Goal: Task Accomplishment & Management: Complete application form

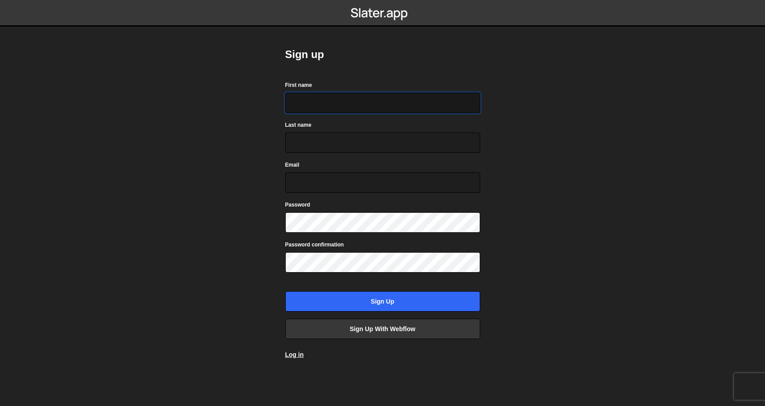
click at [392, 112] on input "First name" at bounding box center [382, 103] width 195 height 20
type input "Jahred"
type input "Corbin"
type input "hello@jahredcorbin.com"
click at [348, 235] on form "First name Jahred Last name Corbin Email hello@jahredcorbin.com Password Passwo…" at bounding box center [382, 195] width 195 height 231
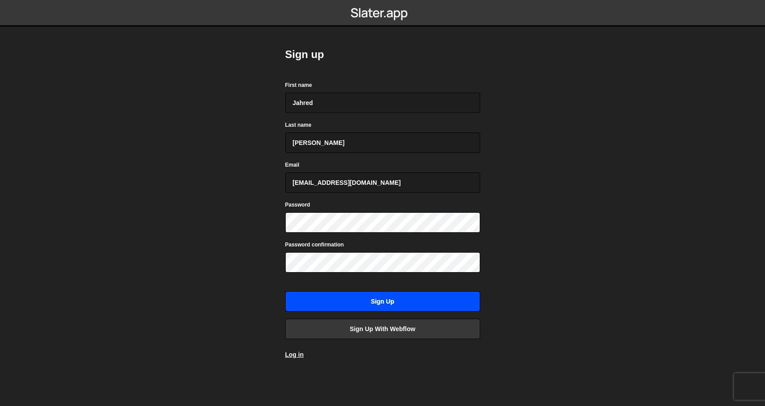
click at [376, 301] on input "Sign up" at bounding box center [382, 301] width 195 height 20
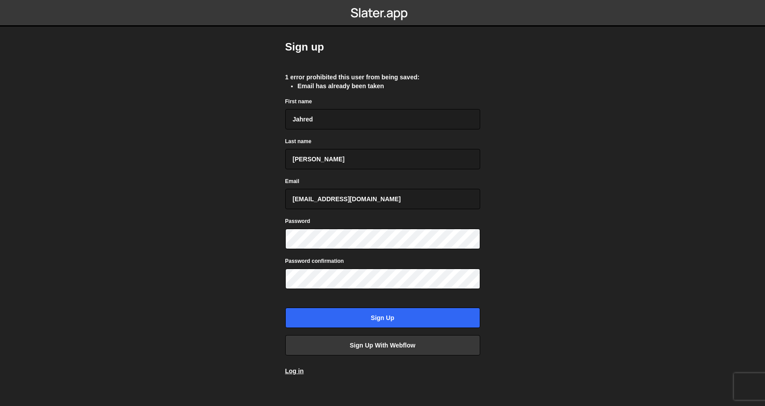
click at [569, 156] on body "Sign up 1 error prohibited this user from being saved: Email has already been t…" at bounding box center [382, 203] width 765 height 406
click at [293, 369] on link "Log in" at bounding box center [294, 370] width 19 height 7
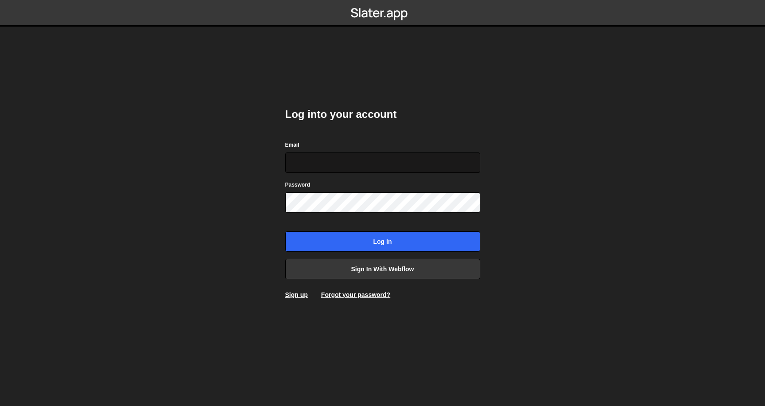
click at [417, 162] on input "Email" at bounding box center [382, 162] width 195 height 20
click at [447, 119] on h2 "Log into your account" at bounding box center [382, 114] width 195 height 14
click at [428, 159] on input "Email" at bounding box center [382, 162] width 195 height 20
click at [431, 184] on div "Password" at bounding box center [382, 196] width 195 height 33
click at [430, 150] on div "Email" at bounding box center [382, 156] width 195 height 33
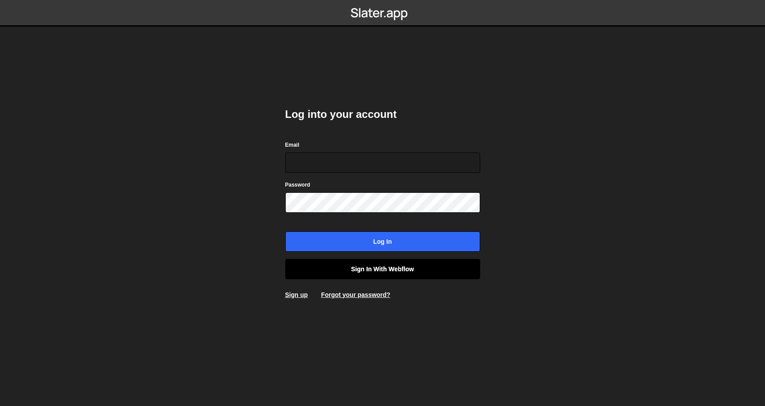
click at [407, 269] on link "Sign in with Webflow" at bounding box center [382, 269] width 195 height 20
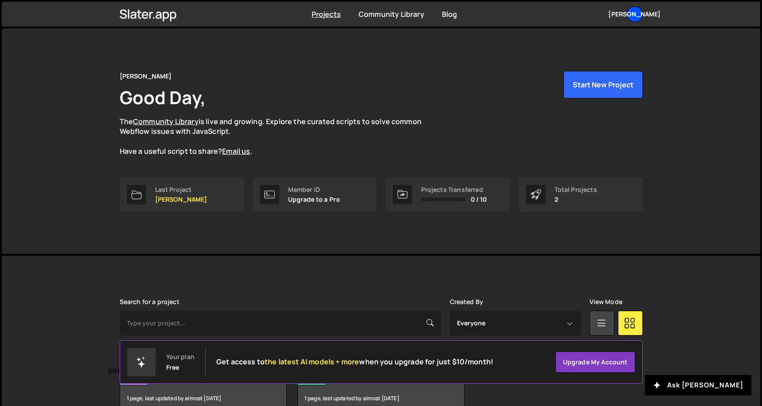
click at [635, 16] on div "Ja" at bounding box center [635, 14] width 16 height 16
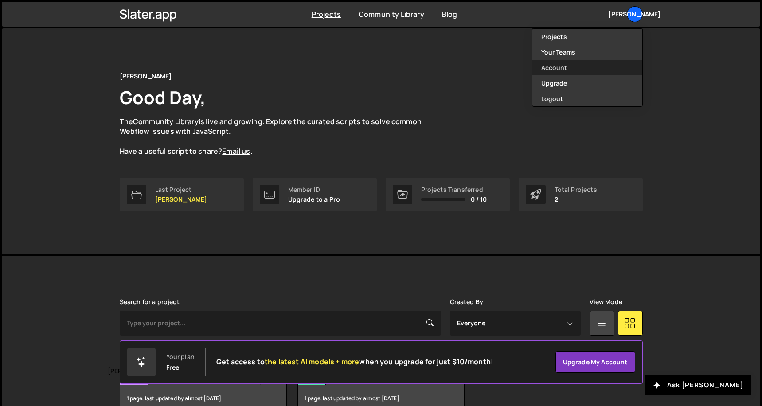
click at [595, 69] on link "Account" at bounding box center [587, 68] width 110 height 16
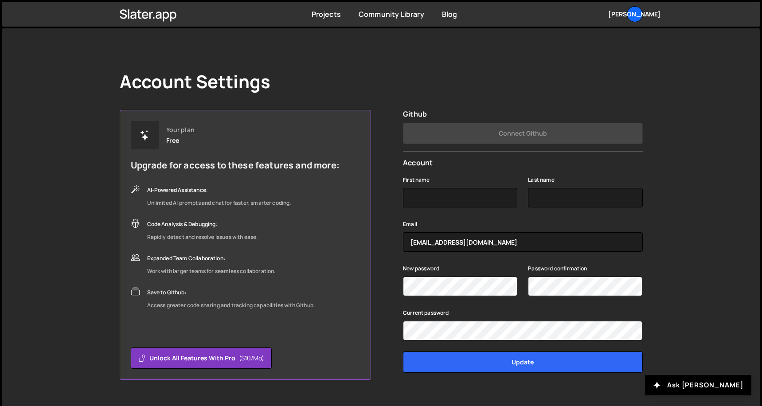
click at [608, 67] on div "Account Settings Your plan Free Upgrade for access to these features and more: …" at bounding box center [380, 225] width 549 height 394
click at [586, 35] on div "Account Settings Your plan Free Upgrade for access to these features and more: …" at bounding box center [380, 225] width 549 height 394
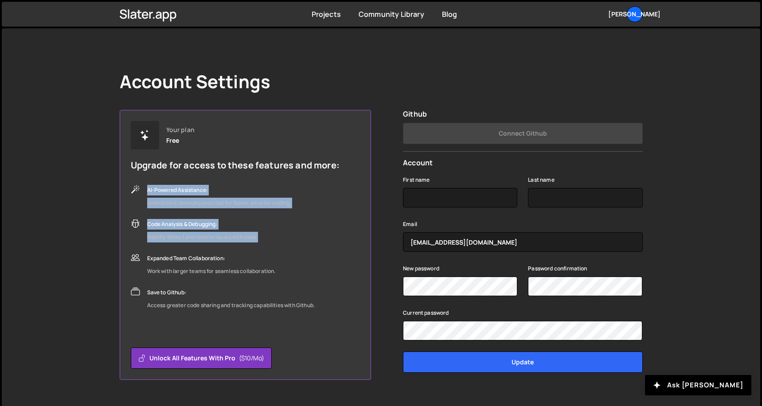
drag, startPoint x: 274, startPoint y: 190, endPoint x: 303, endPoint y: 222, distance: 43.6
click at [302, 224] on div "Your plan Free Upgrade for access to these features and more: AI-Powered Assist…" at bounding box center [235, 216] width 209 height 190
click at [303, 222] on div "Code Analysis & Debugging: Rapidly detect and resolve issues with ease." at bounding box center [235, 230] width 209 height 23
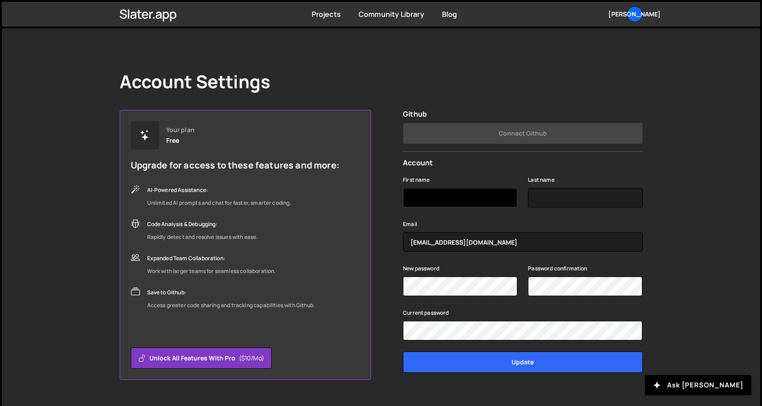
click at [449, 194] on input "First name" at bounding box center [460, 197] width 114 height 19
click at [566, 188] on input "Last name" at bounding box center [585, 197] width 114 height 19
click at [566, 168] on form "First name Last name Email hello@jahredcorbin.com New password Password confirm…" at bounding box center [522, 273] width 239 height 213
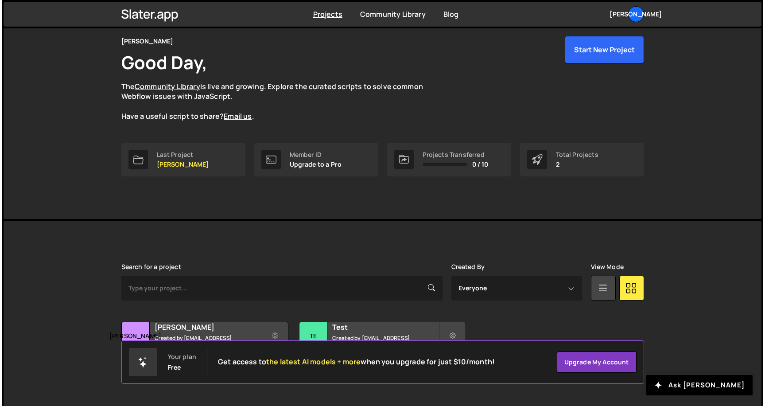
scroll to position [36, 0]
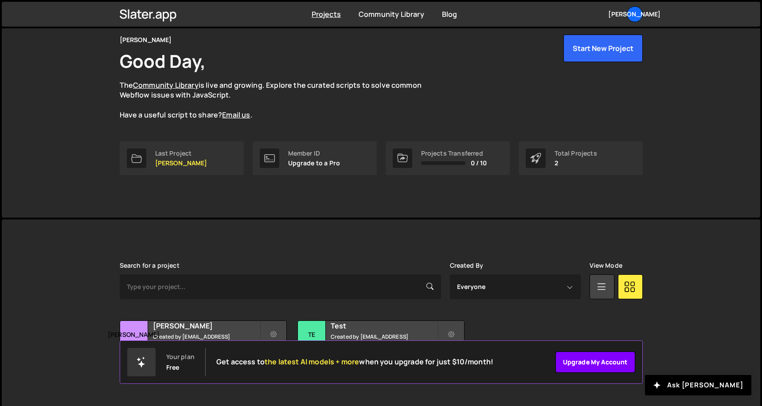
click at [577, 360] on link "Upgrade my account" at bounding box center [595, 361] width 80 height 21
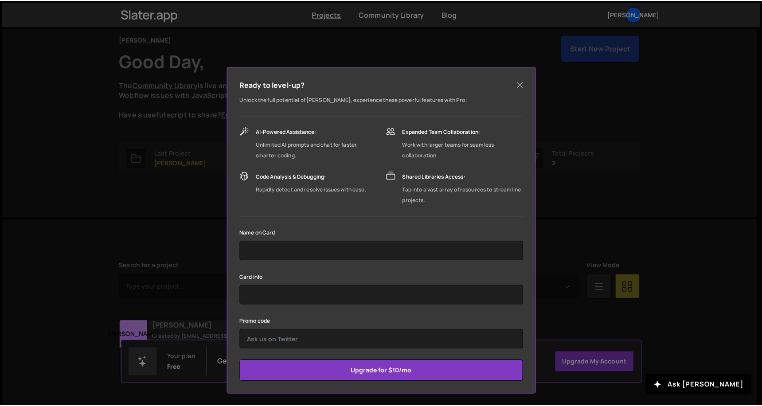
scroll to position [0, 0]
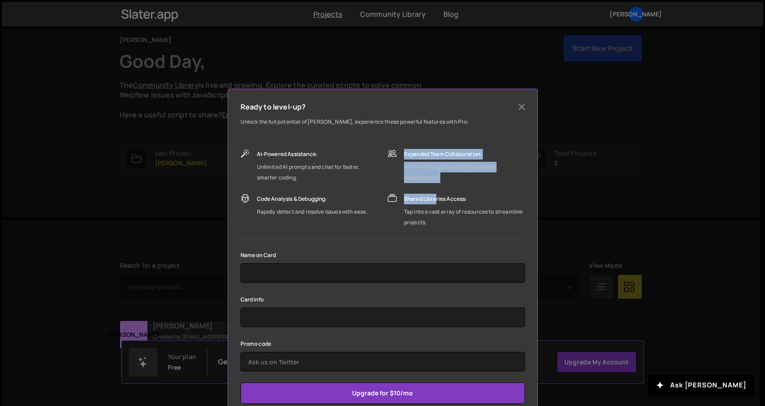
drag, startPoint x: 421, startPoint y: 144, endPoint x: 436, endPoint y: 206, distance: 64.2
click at [436, 206] on div "Unlock the full potential of Slater, experience these powerful features with Pr…" at bounding box center [383, 172] width 284 height 111
click at [436, 206] on div "Shared Libraries Access: Tap into a vast array of resources to streamline proje…" at bounding box center [464, 211] width 121 height 34
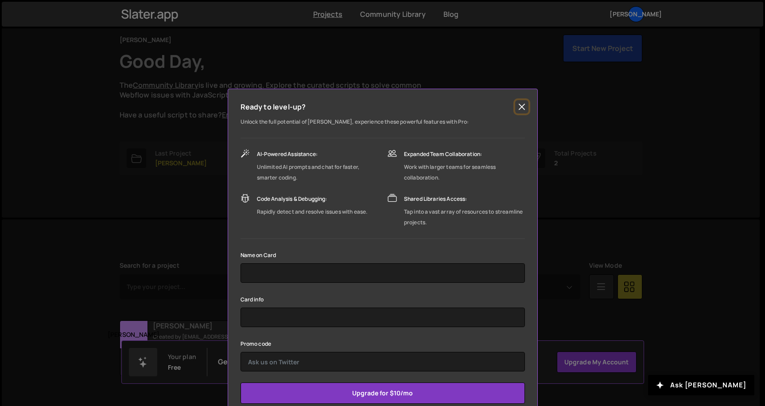
click at [519, 109] on button "Close" at bounding box center [521, 106] width 13 height 13
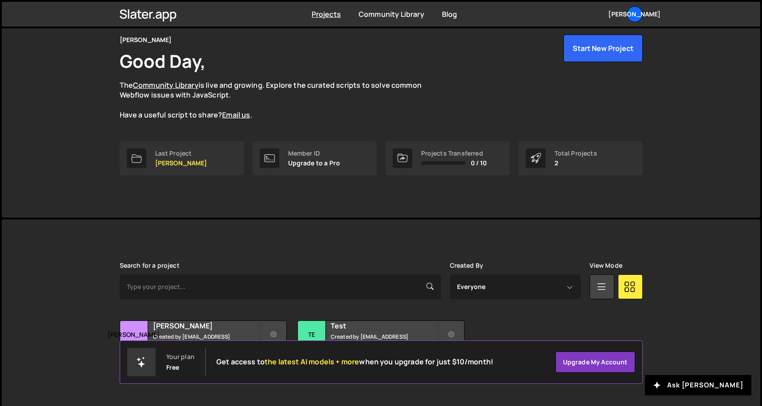
click at [296, 191] on div "Jahred Corbin Good Day, The Community Library is live and growing. Explore the …" at bounding box center [380, 105] width 549 height 226
click at [312, 160] on p "Upgrade to a Pro" at bounding box center [314, 163] width 52 height 7
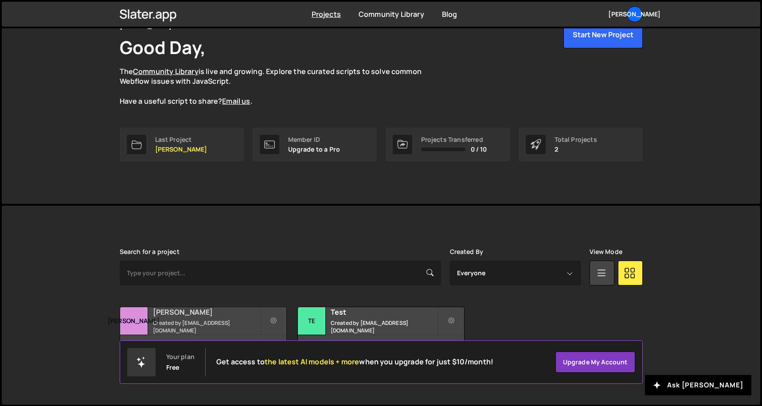
click at [230, 321] on div "Jahred Corbin Created by hello@jahredcorbin.com" at bounding box center [203, 320] width 166 height 27
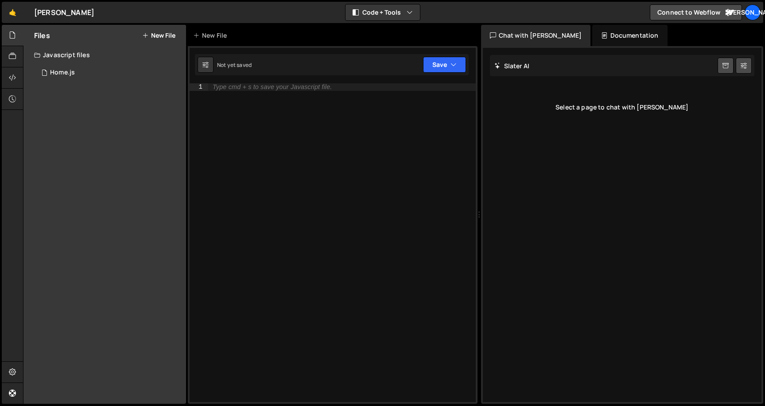
click at [214, 323] on div "Type cmd + s to save your Javascript file." at bounding box center [342, 249] width 268 height 333
click at [401, 161] on div "Type cmd + s to save your Javascript file." at bounding box center [342, 249] width 268 height 333
click at [630, 131] on div "Slater AI Start new chat Select a page to chat with Slater" at bounding box center [622, 225] width 279 height 354
click at [369, 150] on div "Type cmd + s to save your Javascript file." at bounding box center [342, 249] width 268 height 333
paste textarea "https://slater.app/"
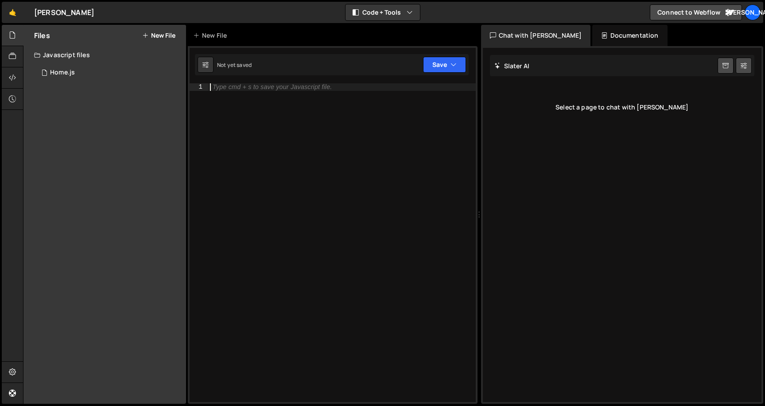
type textarea "https://slater.app/"
click at [351, 144] on div "Type cmd + s to save your Javascript file." at bounding box center [342, 249] width 268 height 333
click at [410, 12] on icon "button" at bounding box center [410, 12] width 6 height 9
click at [693, 14] on link "Connect to Webflow" at bounding box center [696, 12] width 92 height 16
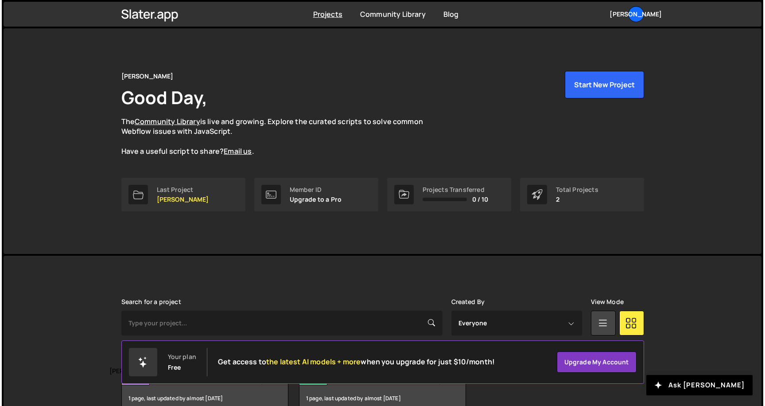
scroll to position [50, 0]
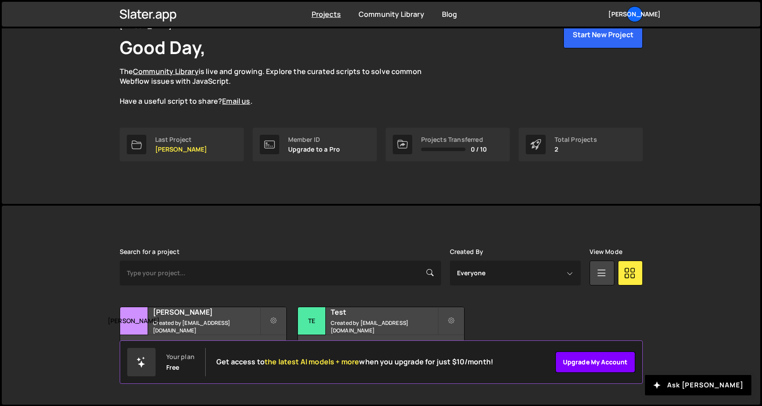
click at [592, 362] on link "Upgrade my account" at bounding box center [595, 361] width 80 height 21
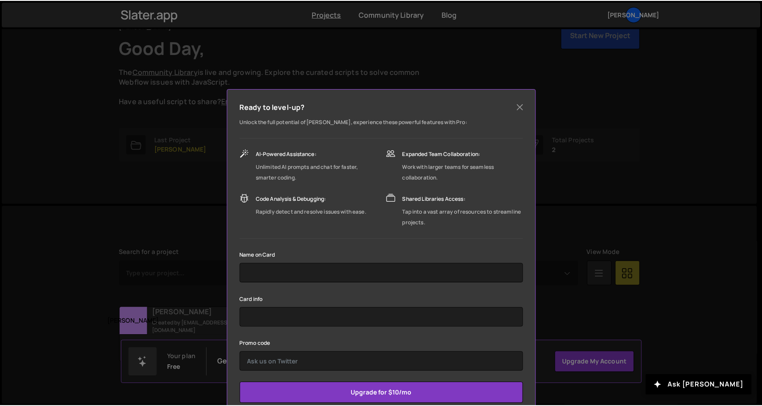
scroll to position [22, 0]
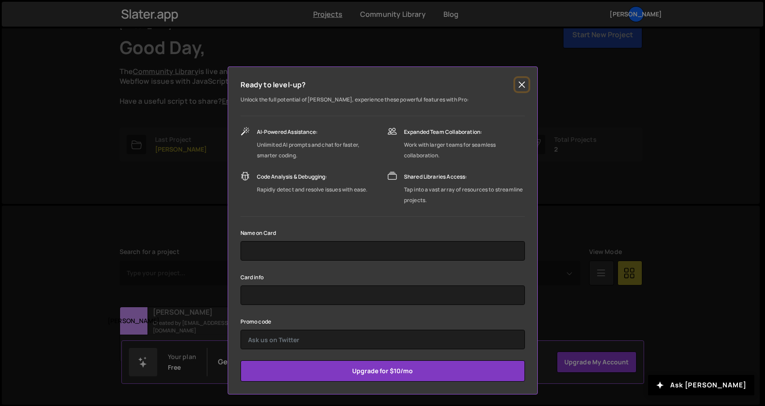
click at [515, 80] on button "Close" at bounding box center [521, 84] width 13 height 13
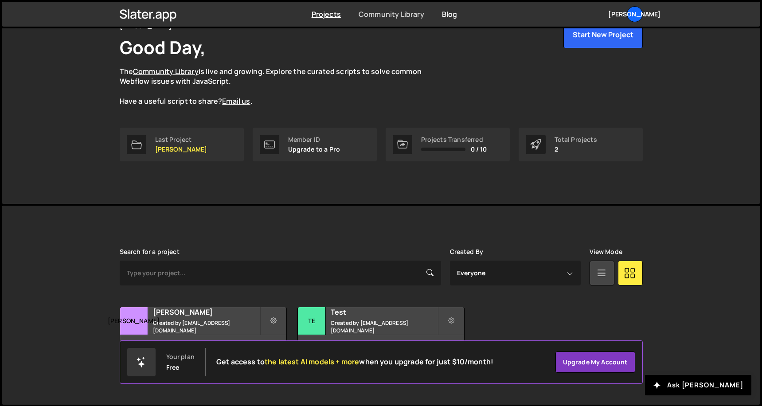
click at [398, 10] on link "Community Library" at bounding box center [391, 14] width 66 height 10
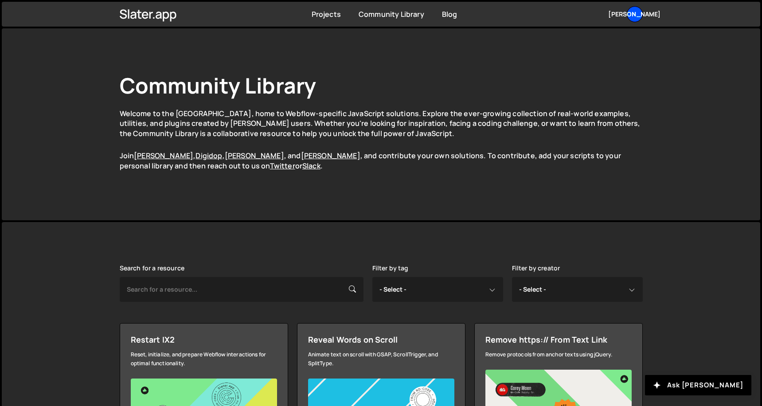
click at [634, 8] on div "[PERSON_NAME]" at bounding box center [635, 14] width 16 height 16
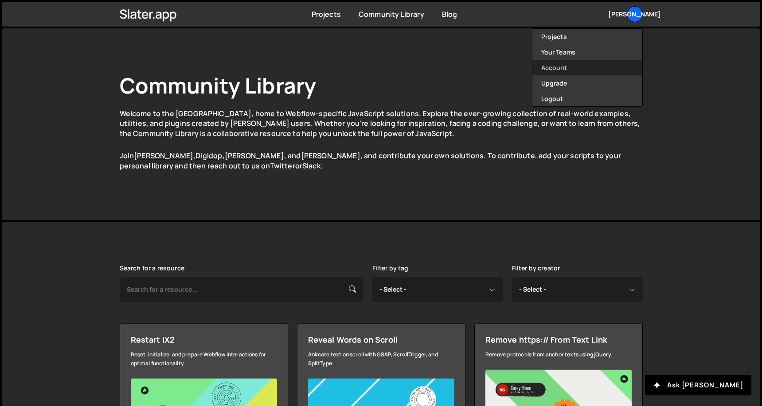
click at [592, 70] on link "Account" at bounding box center [587, 68] width 110 height 16
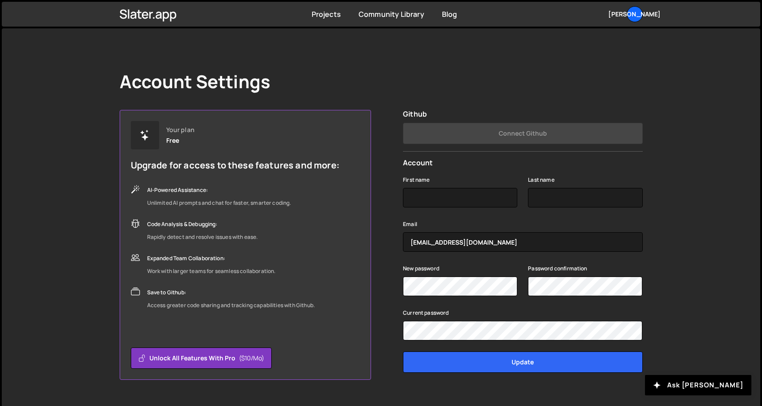
click at [631, 18] on div "[PERSON_NAME]" at bounding box center [635, 14] width 16 height 16
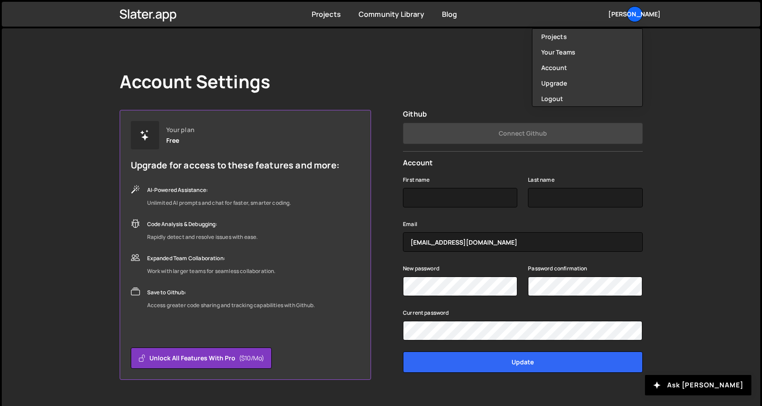
click at [475, 67] on div "Account Settings Your plan Free Upgrade for access to these features and more: …" at bounding box center [380, 225] width 549 height 394
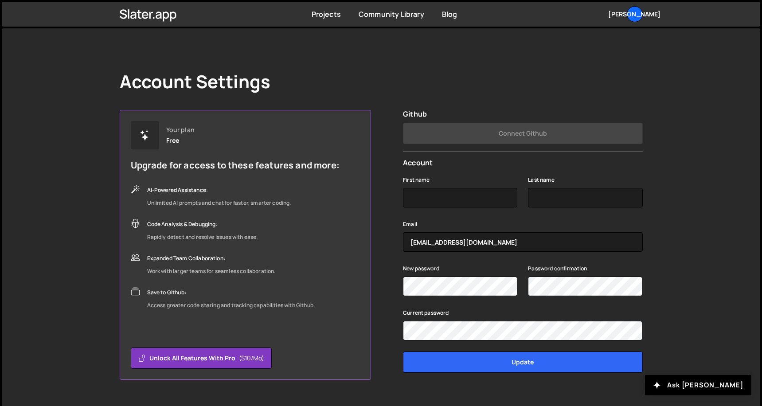
scroll to position [17, 0]
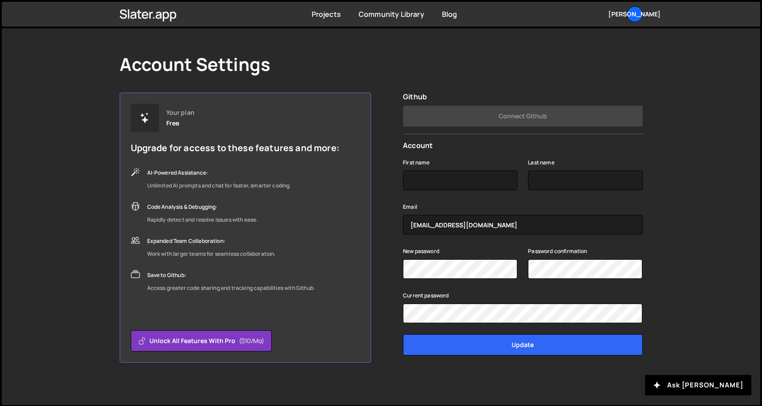
click at [144, 117] on icon at bounding box center [145, 118] width 11 height 11
click at [210, 160] on div "Your plan Free Upgrade for access to these features and more: AI-Powered Assist…" at bounding box center [235, 199] width 209 height 190
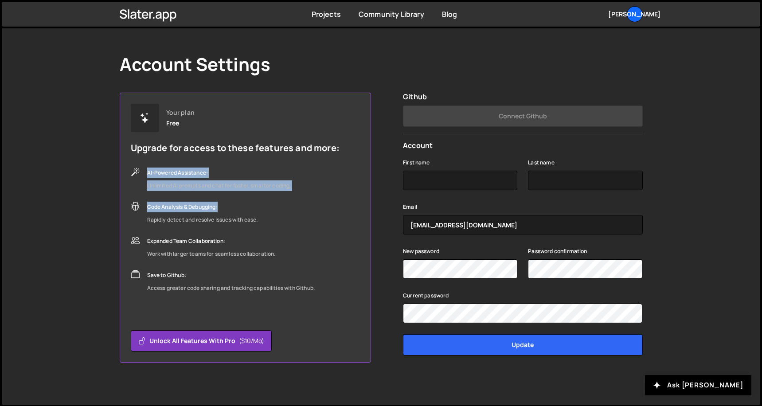
drag, startPoint x: 208, startPoint y: 157, endPoint x: 248, endPoint y: 200, distance: 59.3
click at [248, 202] on div "Your plan Free Upgrade for access to these features and more: AI-Powered Assist…" at bounding box center [235, 199] width 209 height 190
click at [248, 200] on div "Your plan Free Upgrade for access to these features and more: AI-Powered Assist…" at bounding box center [235, 199] width 209 height 190
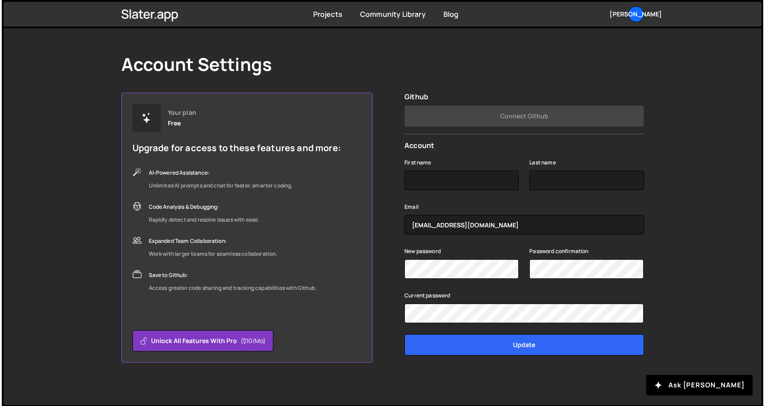
scroll to position [0, 0]
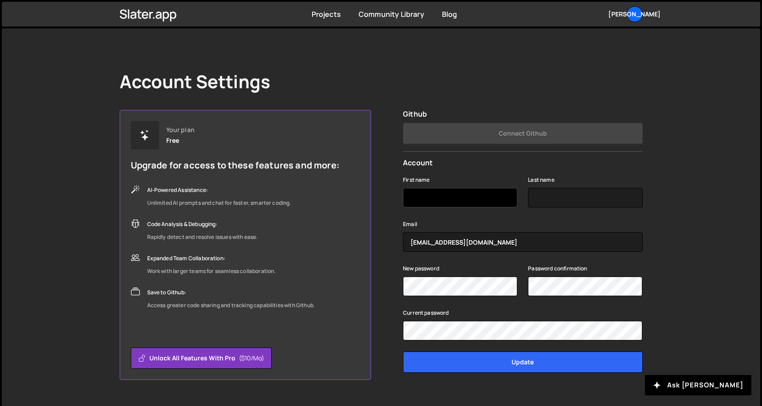
click at [470, 197] on input "First name" at bounding box center [460, 197] width 114 height 19
click at [579, 197] on input "Last name" at bounding box center [585, 197] width 114 height 19
click at [548, 73] on div "Account Settings" at bounding box center [381, 81] width 523 height 21
click at [444, 16] on link "Blog" at bounding box center [450, 14] width 16 height 10
click at [631, 11] on div "[PERSON_NAME]" at bounding box center [635, 14] width 16 height 16
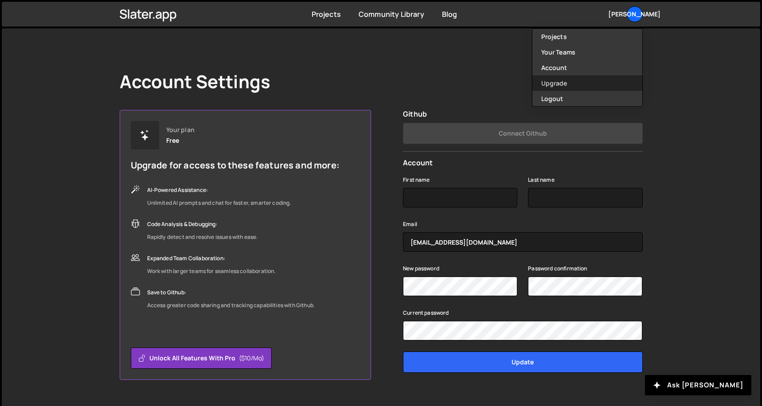
click at [548, 84] on link "Upgrade" at bounding box center [587, 83] width 110 height 16
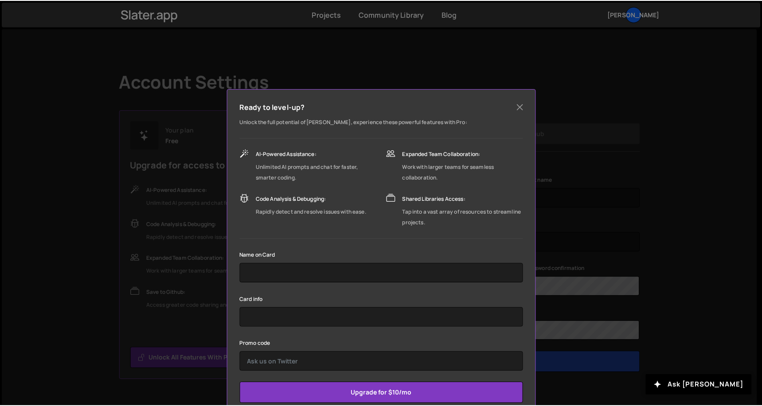
scroll to position [22, 0]
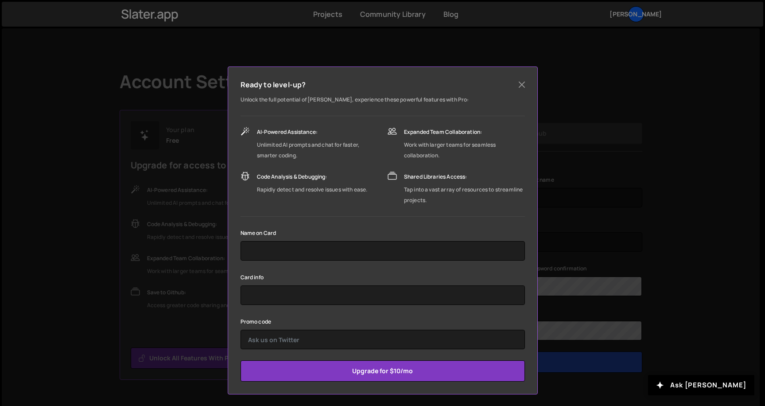
click at [628, 116] on div "Ready to level-up? Unlock the full potential of [PERSON_NAME], experience these…" at bounding box center [382, 203] width 765 height 406
